Goal: Information Seeking & Learning: Learn about a topic

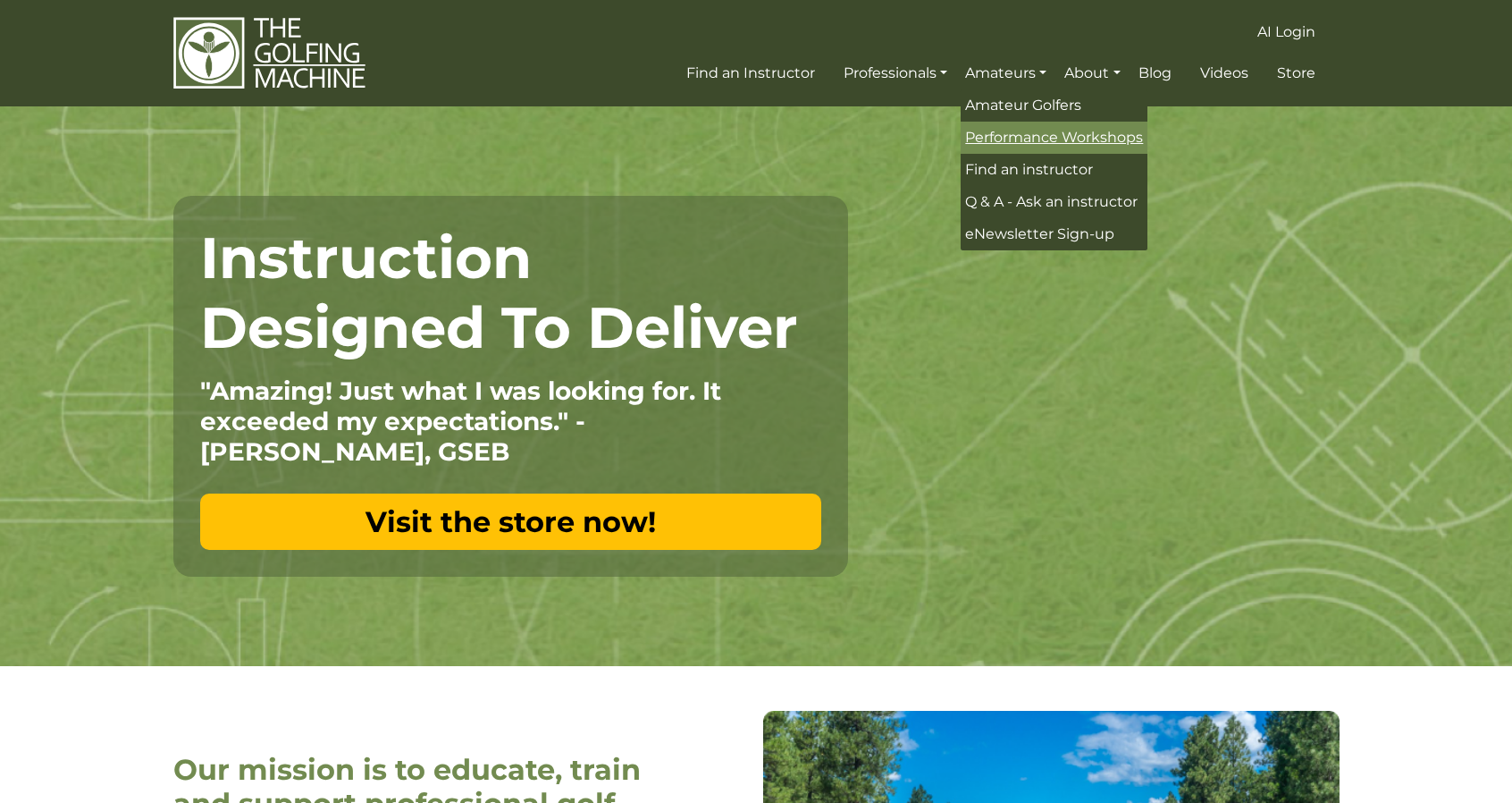
click at [1015, 143] on span "Performance Workshops" at bounding box center [1054, 138] width 177 height 17
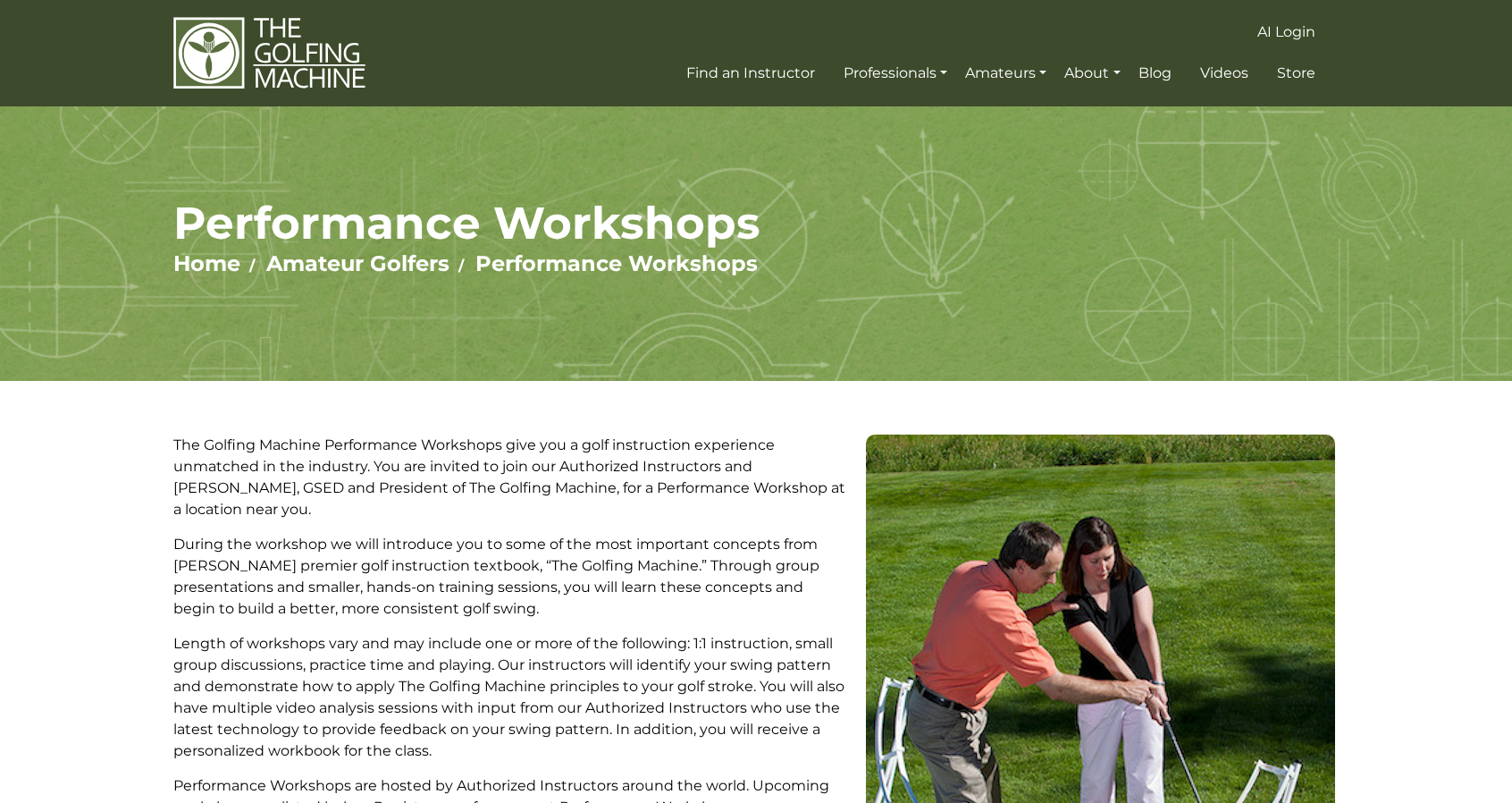
scroll to position [2, 0]
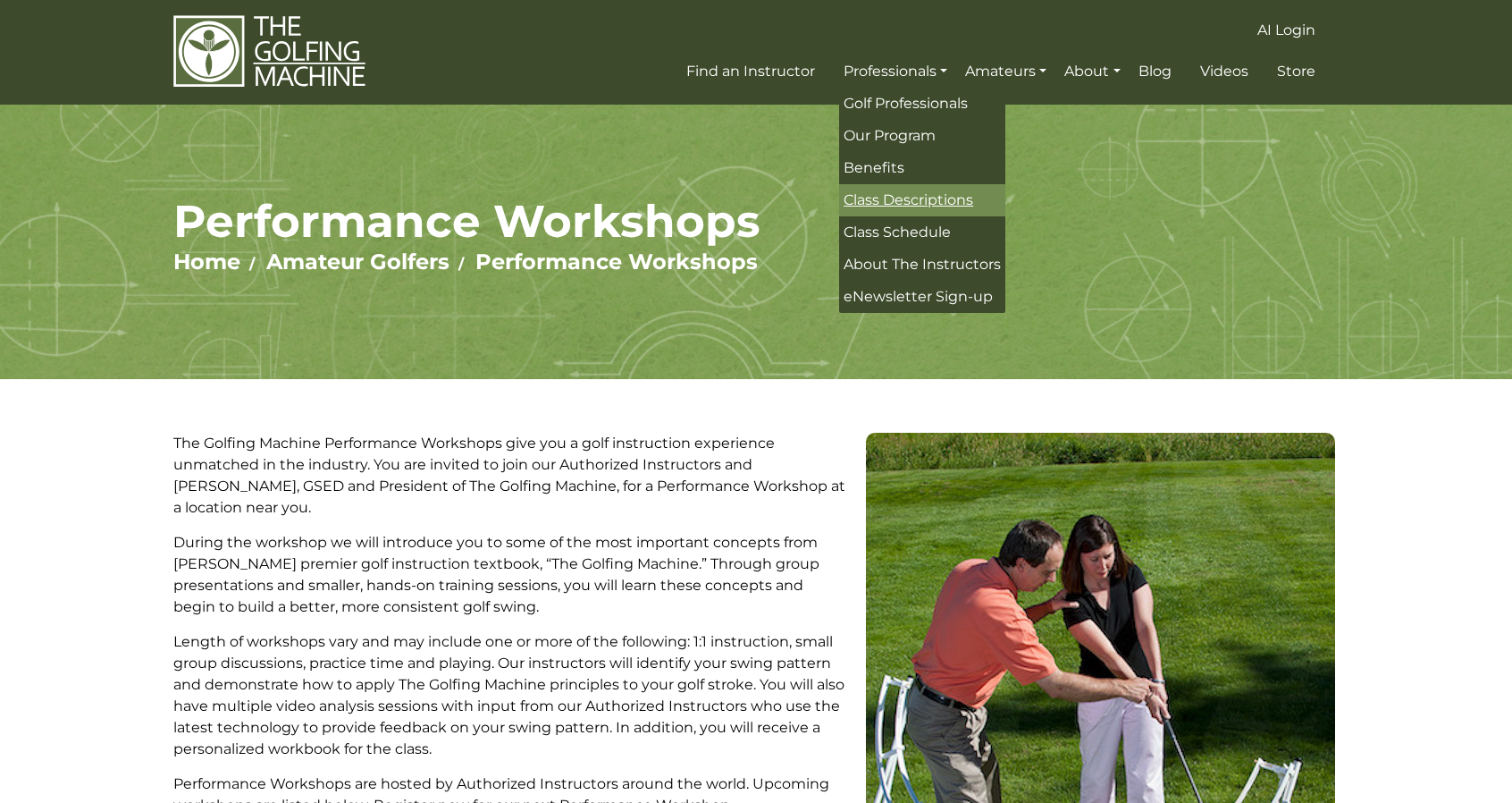
click at [923, 199] on span "Class Descriptions" at bounding box center [908, 200] width 130 height 17
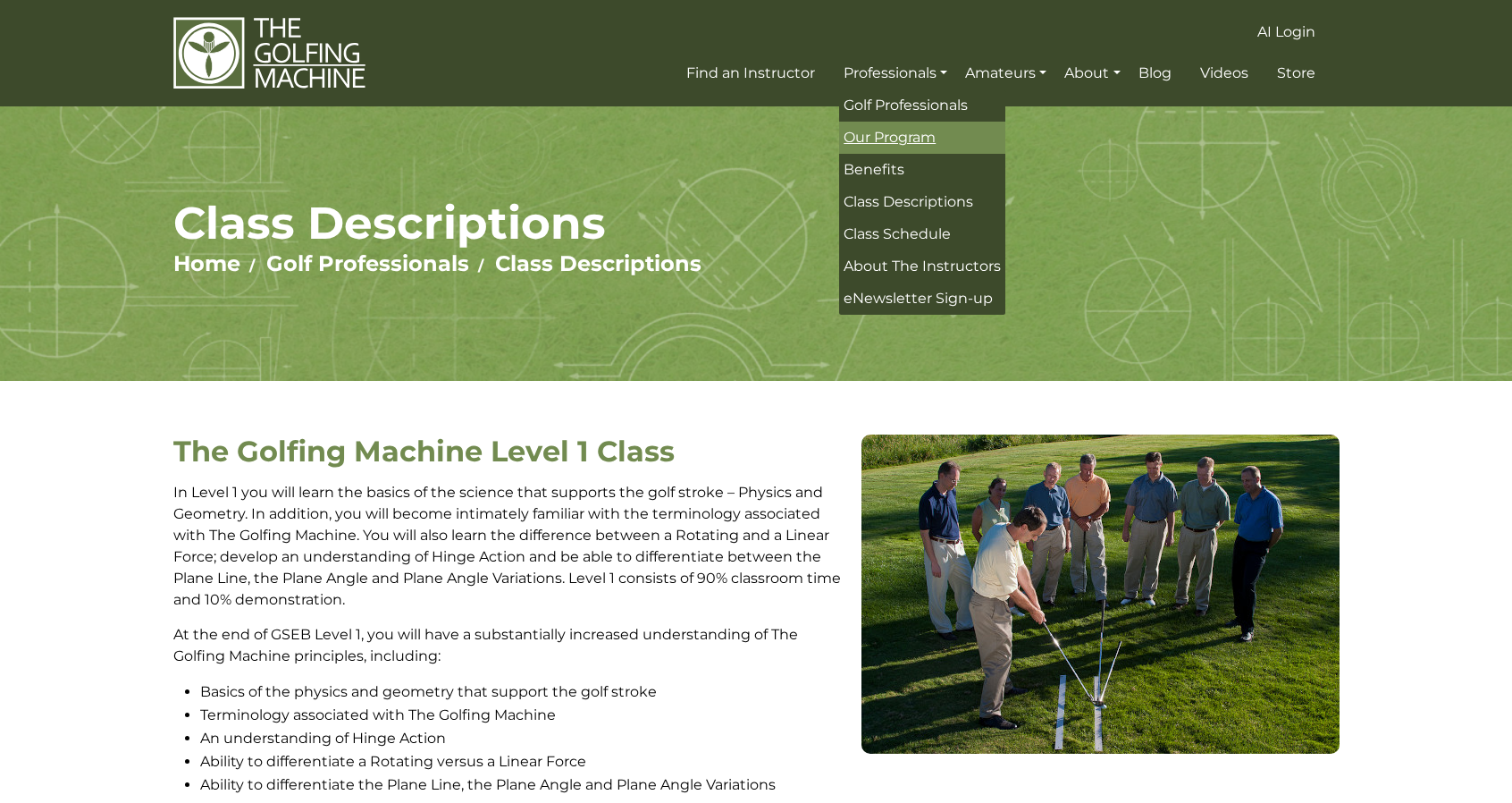
click at [900, 139] on span "Our Program" at bounding box center [889, 138] width 92 height 17
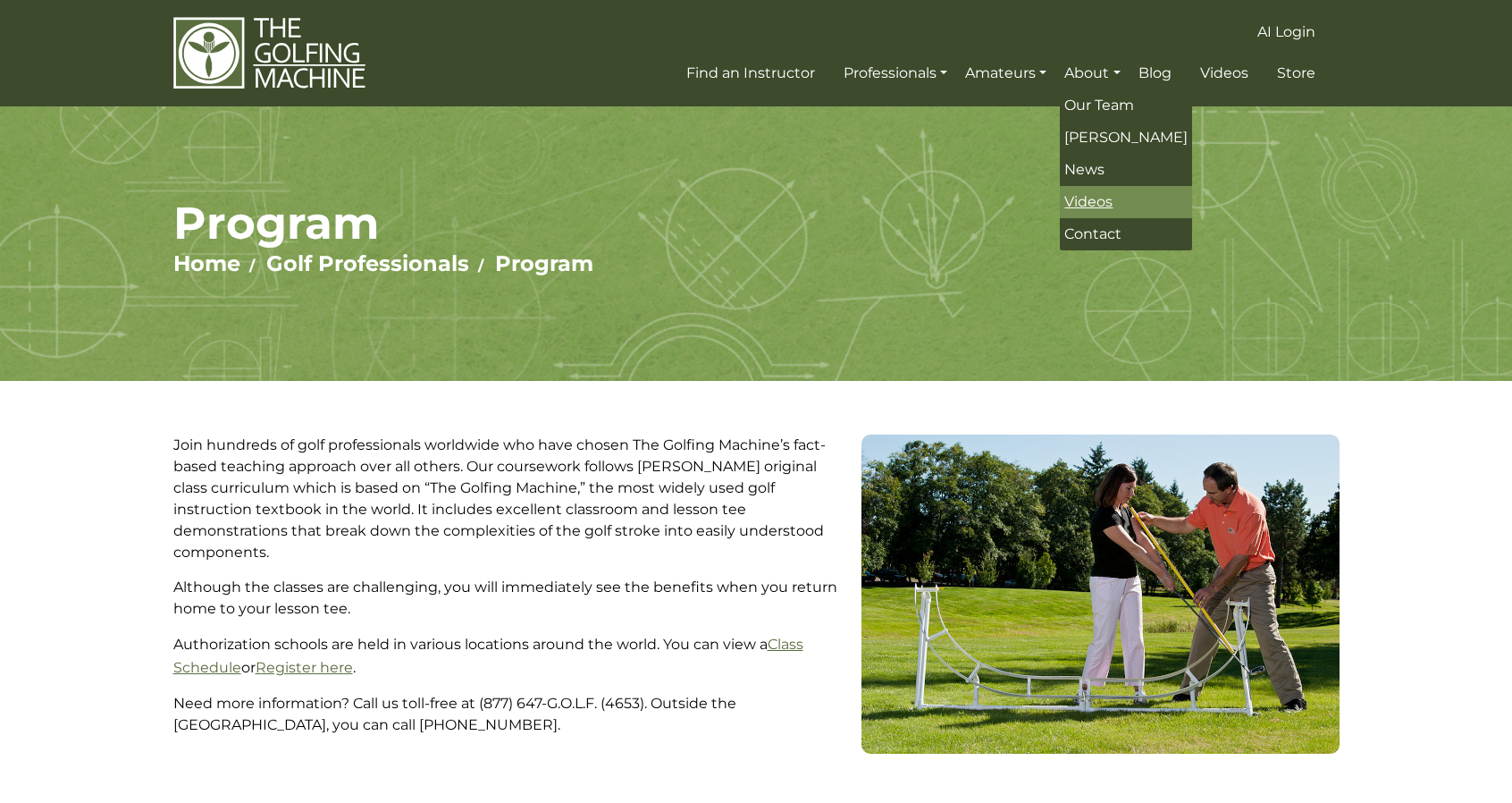
click at [1099, 205] on span "Videos" at bounding box center [1088, 202] width 48 height 17
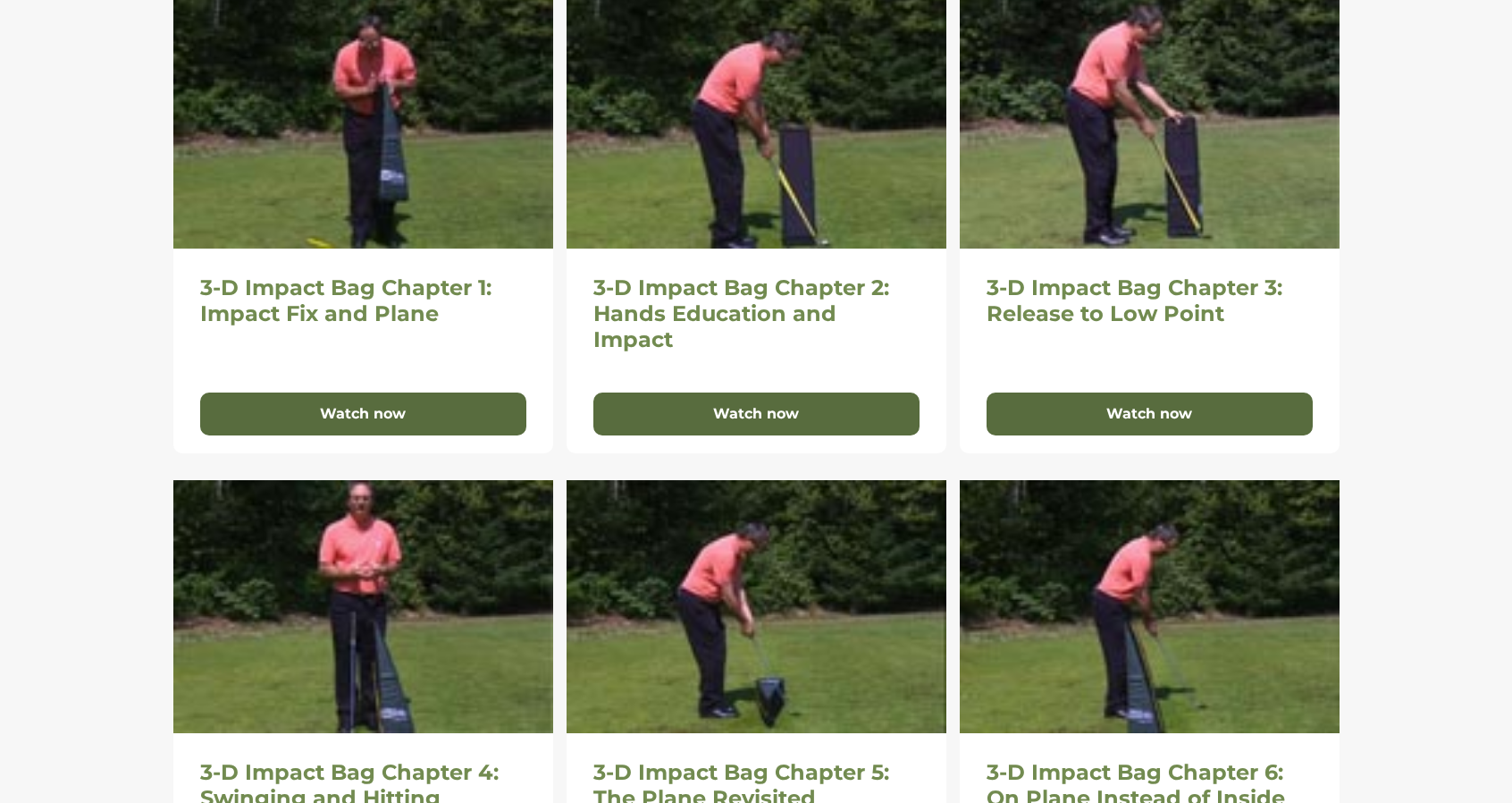
scroll to position [1283, 0]
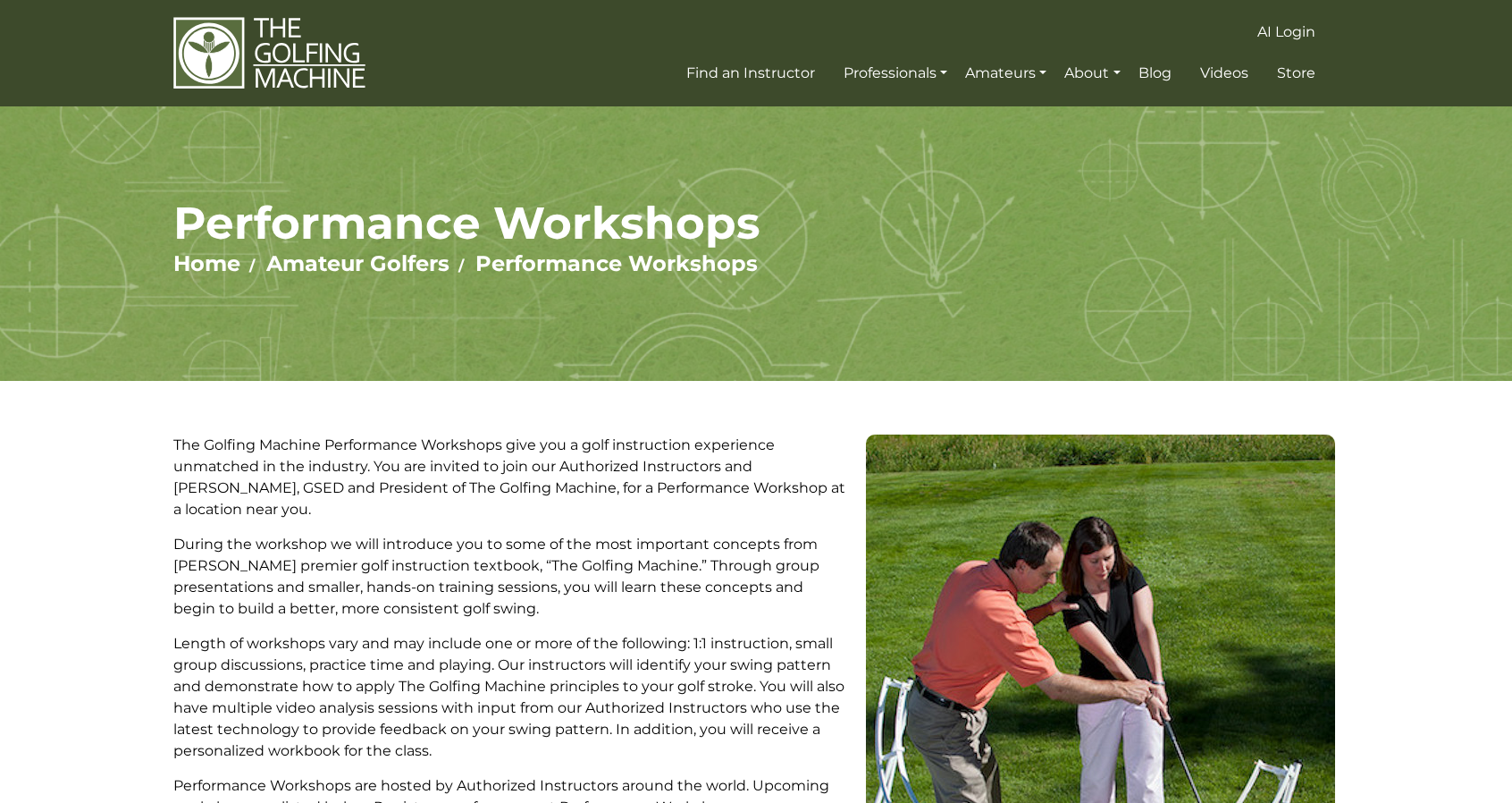
scroll to position [2, 0]
